Goal: Transaction & Acquisition: Purchase product/service

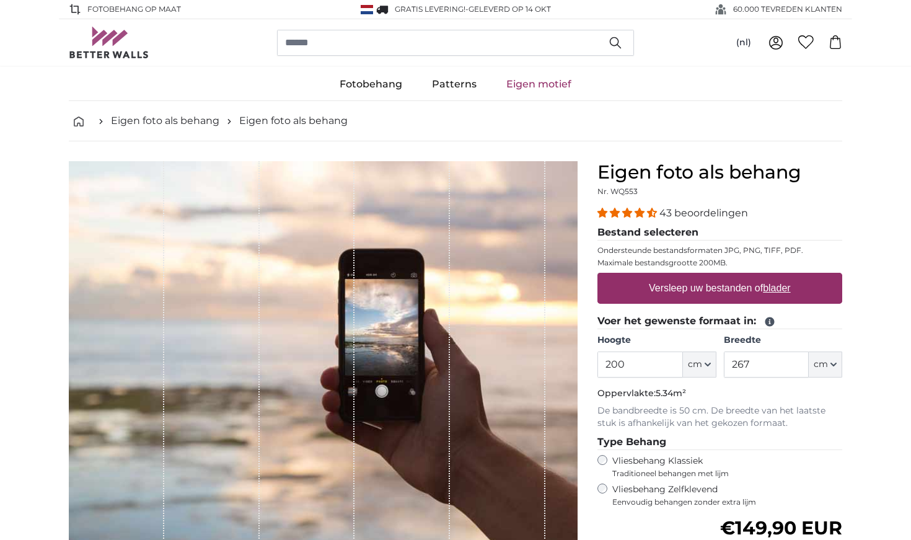
click at [644, 289] on label "Versleep uw bestanden of blader" at bounding box center [720, 288] width 152 height 25
click at [642, 276] on input "Versleep uw bestanden of blader" at bounding box center [719, 275] width 245 height 4
type input "**********"
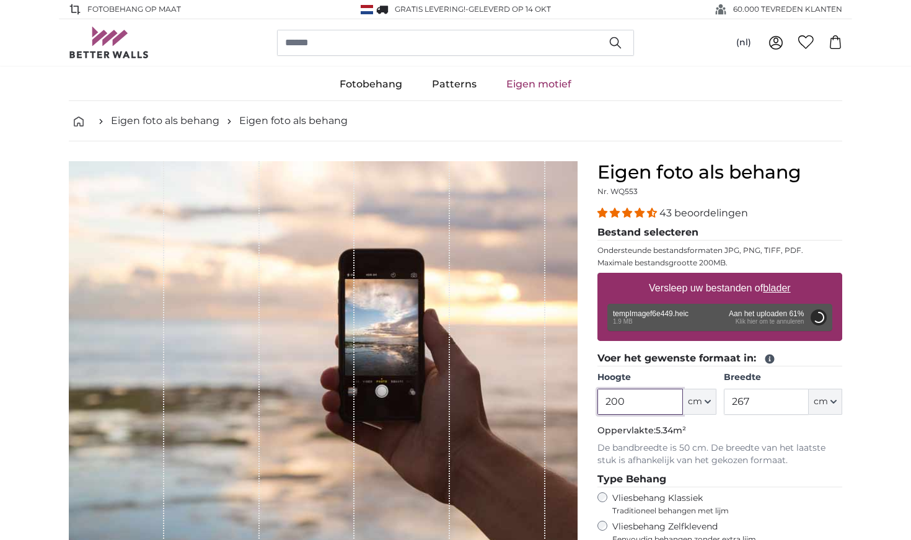
click at [641, 400] on input "200" at bounding box center [639, 401] width 85 height 26
type input "245"
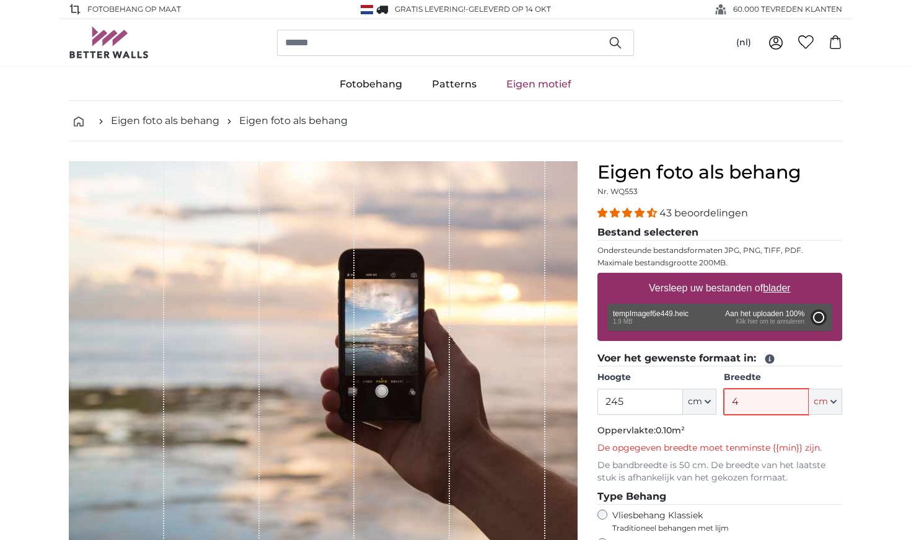
type input "40"
type input "200"
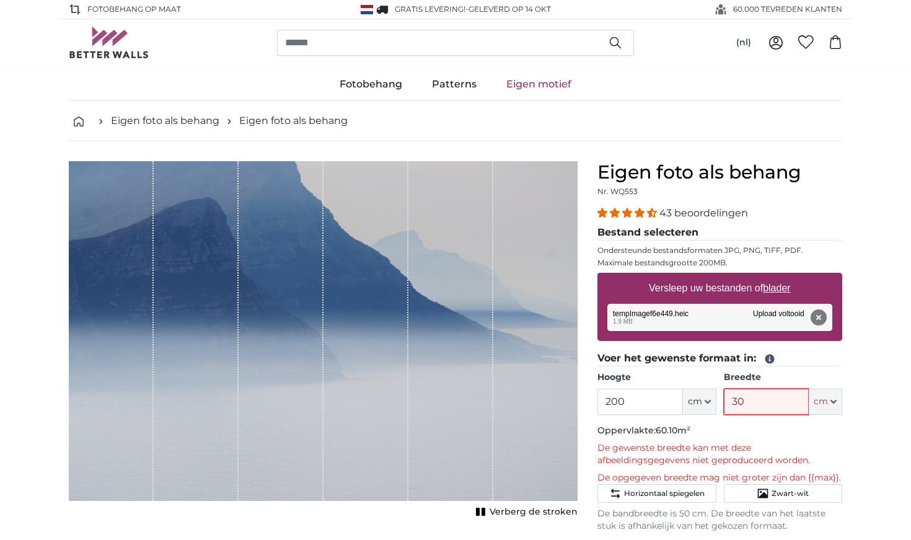
type input "3"
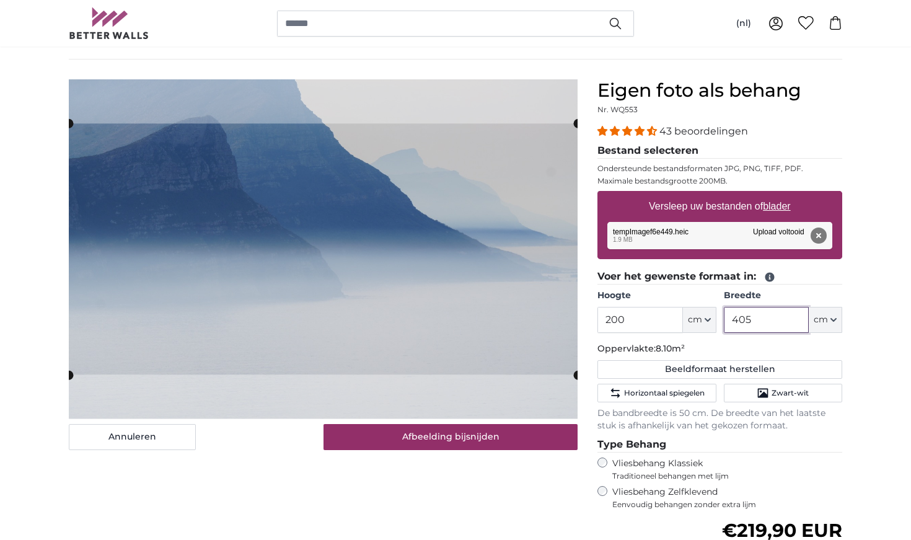
scroll to position [84, 0]
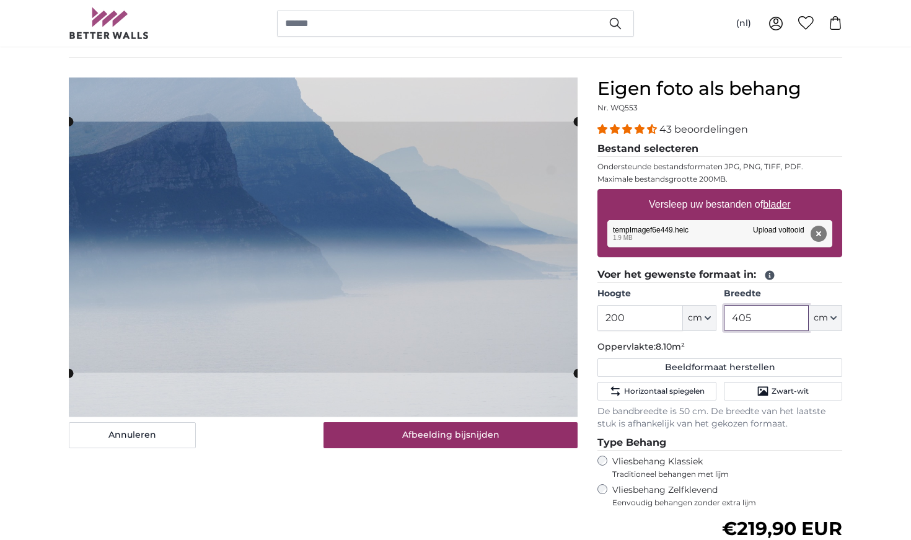
type input "405"
click at [649, 323] on input "200" at bounding box center [639, 318] width 85 height 26
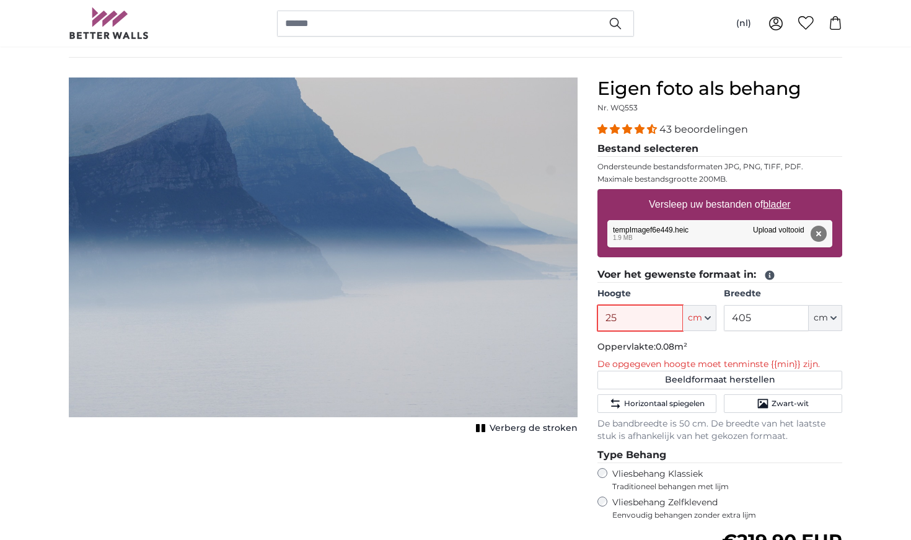
type input "250"
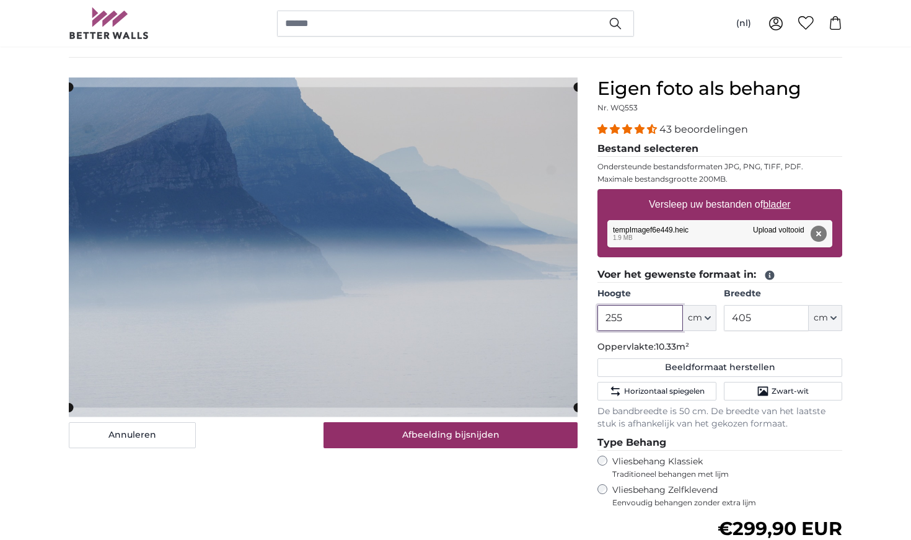
click at [499, 77] on product-detail "Annuleren Afbeelding bijsnijden Verberg de stroken Eigen foto als behang Nr. WQ…" at bounding box center [455, 389] width 793 height 662
click at [575, 75] on product-detail "Annuleren Afbeelding bijsnijden Verberg de stroken Eigen foto als behang Nr. WQ…" at bounding box center [455, 389] width 793 height 662
click at [0, 0] on slot at bounding box center [0, 0] width 0 height 0
click at [573, 76] on product-detail "Annuleren Afbeelding bijsnijden Verberg de stroken Eigen foto als behang Nr. WQ…" at bounding box center [455, 389] width 793 height 662
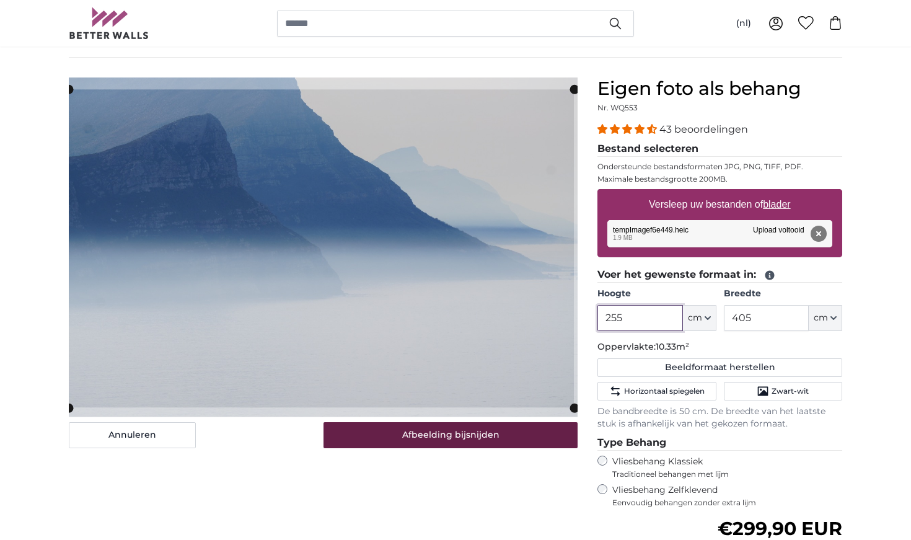
type input "255"
click at [499, 434] on button "Afbeelding bijsnijden" at bounding box center [450, 435] width 255 height 26
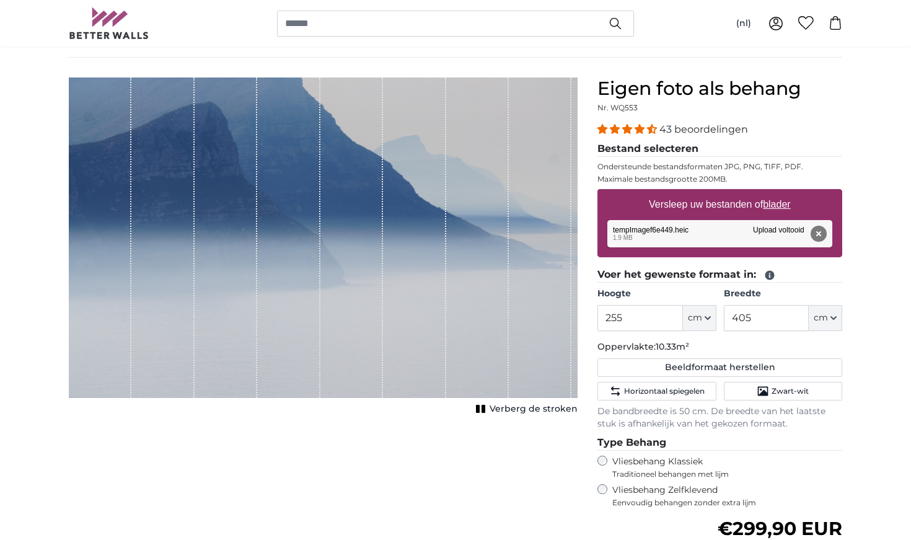
click at [577, 325] on div "1 of 1" at bounding box center [323, 237] width 509 height 320
click at [550, 406] on span "Verberg de stroken" at bounding box center [533, 409] width 88 height 12
